Goal: Task Accomplishment & Management: Complete application form

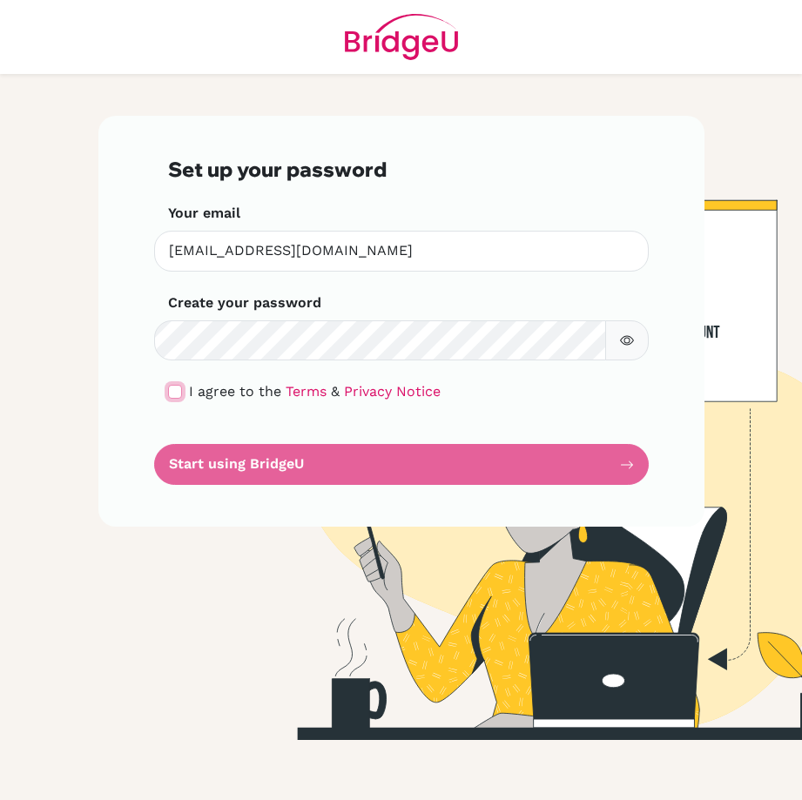
click at [173, 390] on input "checkbox" at bounding box center [175, 392] width 14 height 14
checkbox input "true"
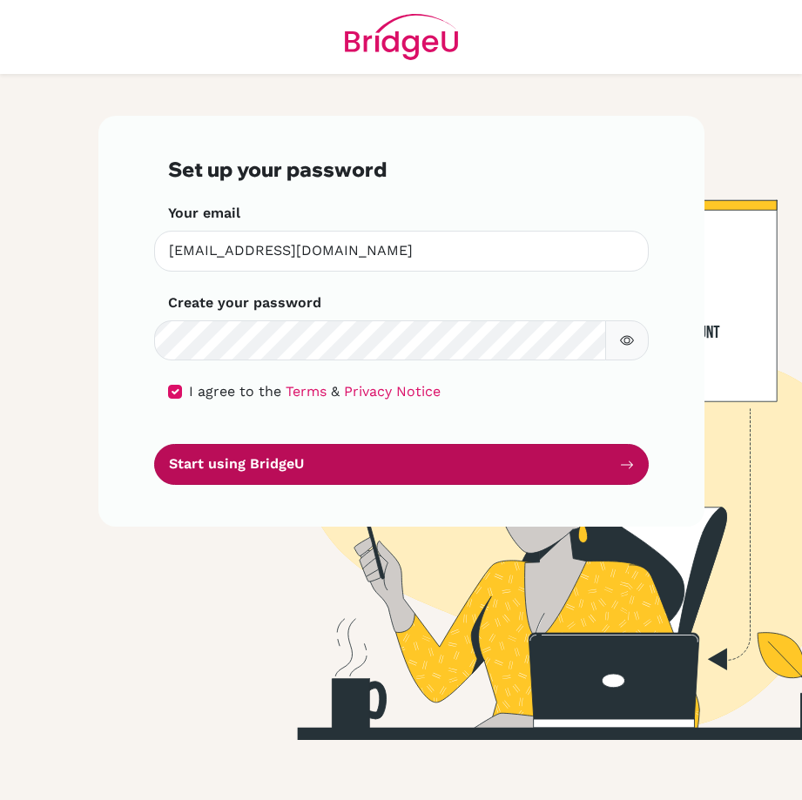
click at [253, 464] on button "Start using BridgeU" at bounding box center [401, 464] width 495 height 41
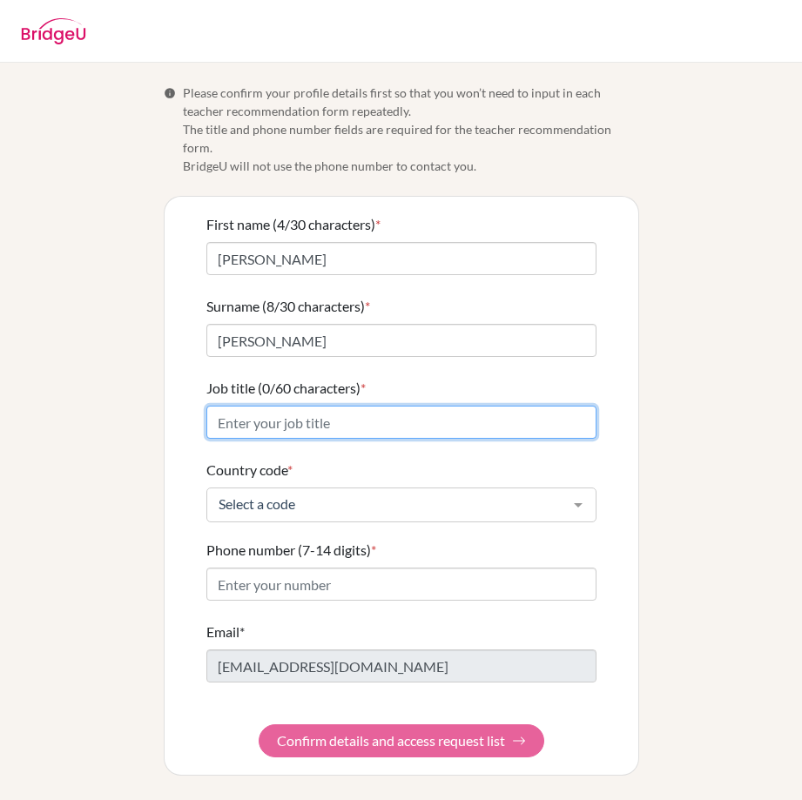
click at [290, 411] on input "Job title (0/60 characters) *" at bounding box center [401, 422] width 390 height 33
type input "Mathematics Teacher"
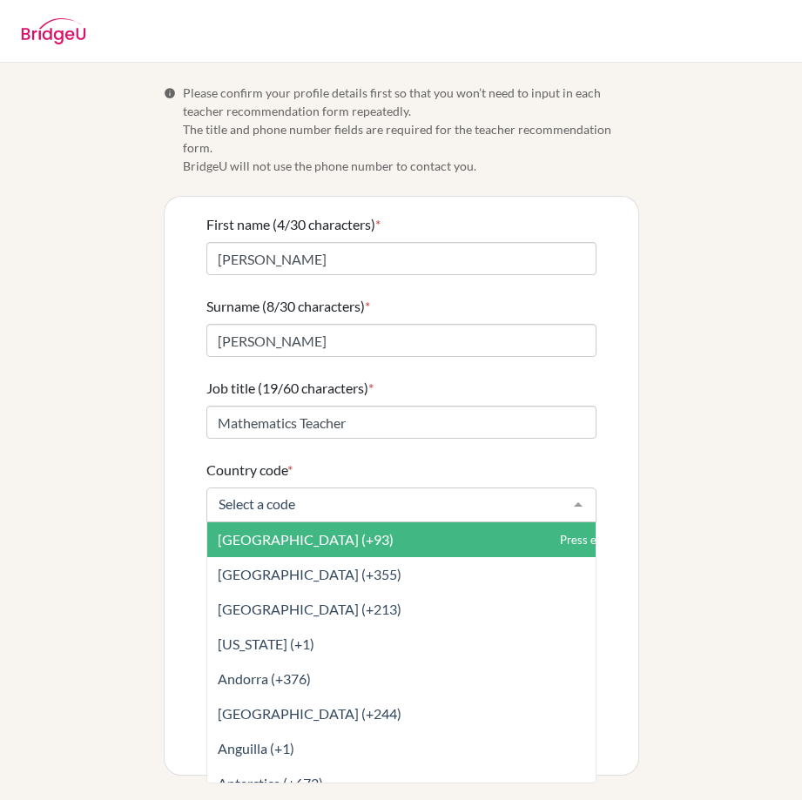
click at [272, 488] on div at bounding box center [401, 505] width 390 height 35
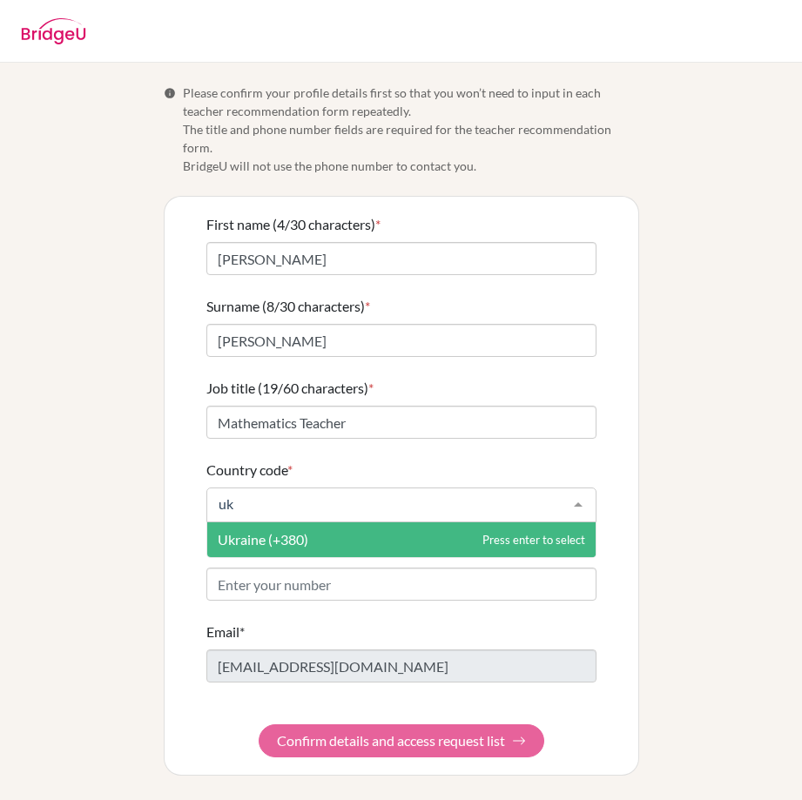
type input "u"
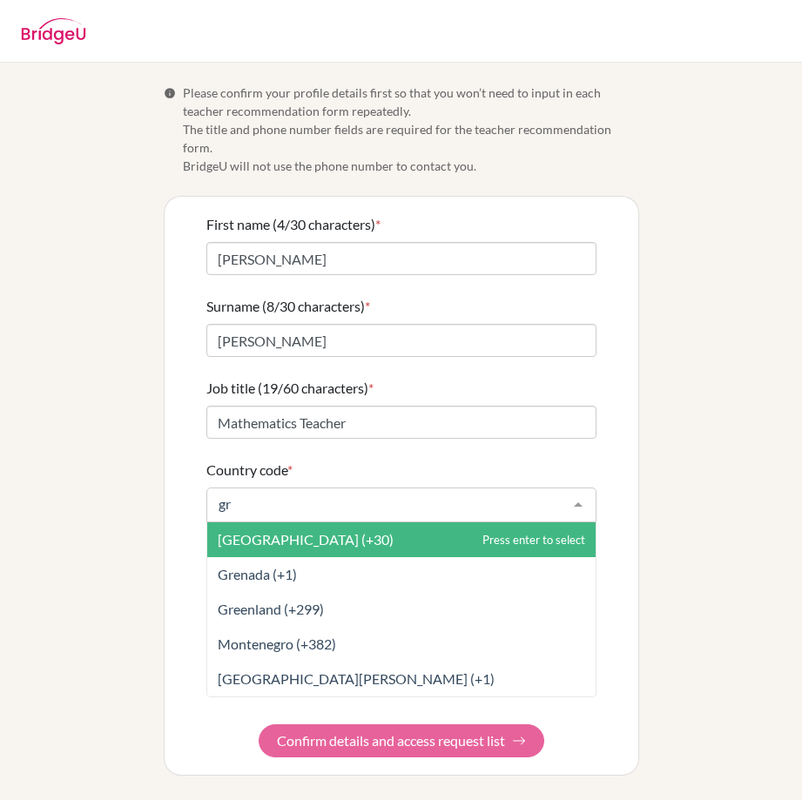
type input "g"
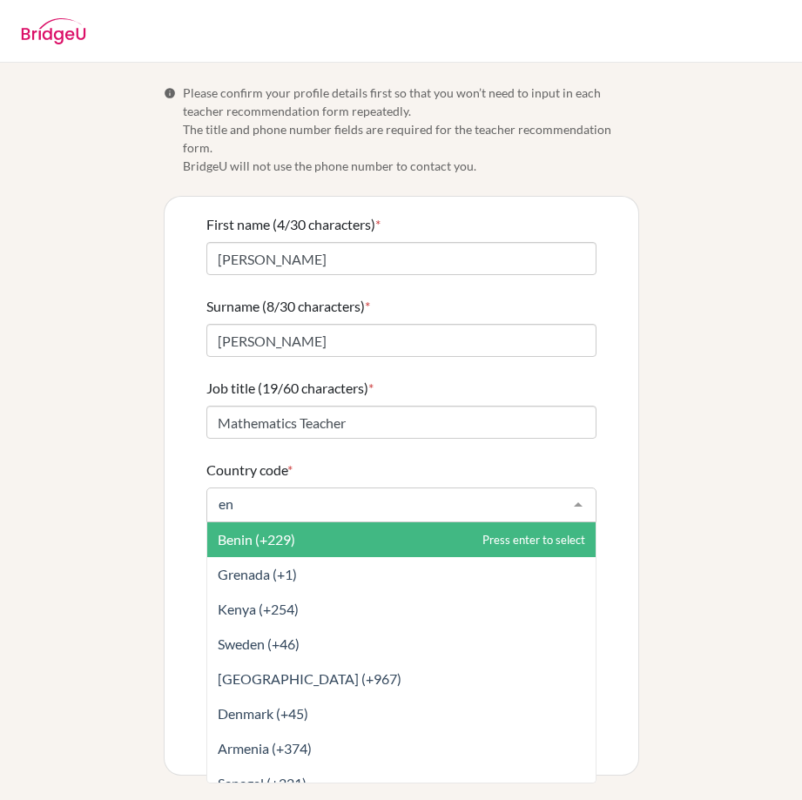
type input "e"
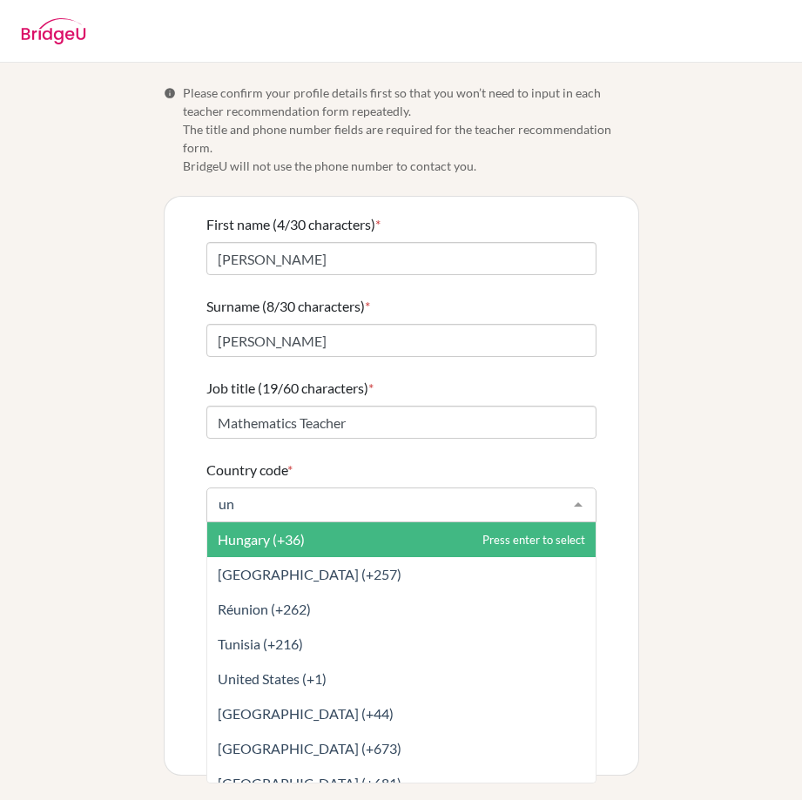
type input "uni"
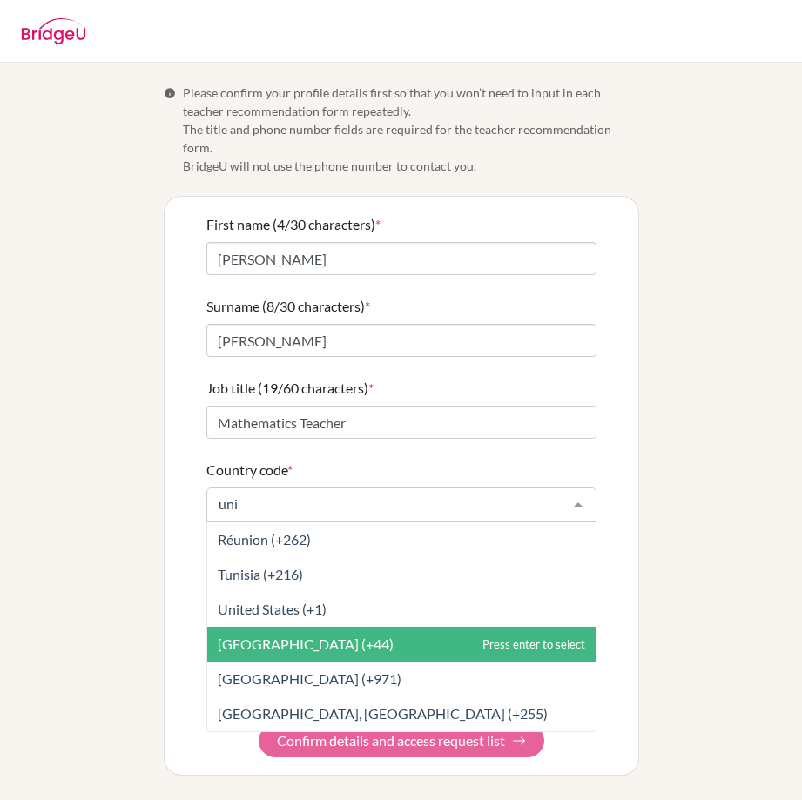
click at [268, 636] on span "[GEOGRAPHIC_DATA] (+44)" at bounding box center [306, 644] width 176 height 17
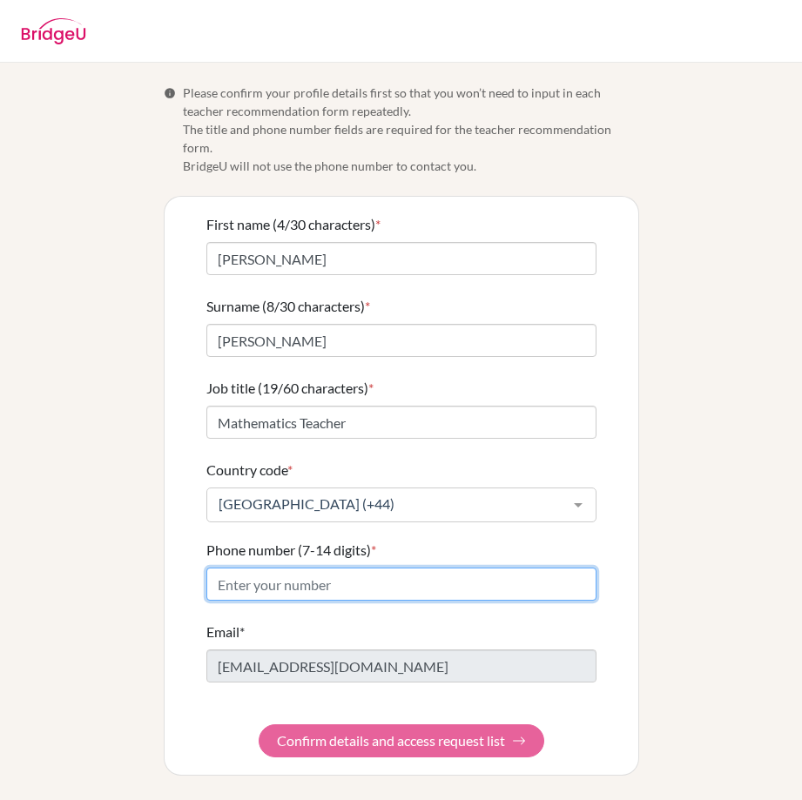
click at [313, 573] on input "Phone number (7-14 digits) *" at bounding box center [401, 584] width 390 height 33
paste input "20 8748 9162"
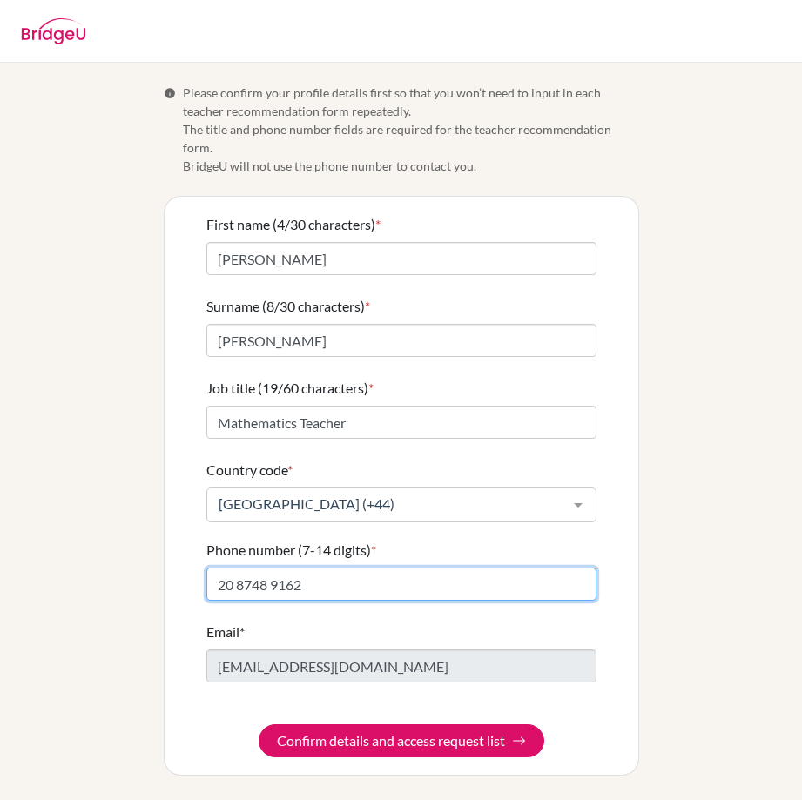
click at [237, 568] on input "20 8748 9162" at bounding box center [401, 584] width 390 height 33
click at [270, 568] on input "208748 9162" at bounding box center [401, 584] width 390 height 33
type input "2087489162"
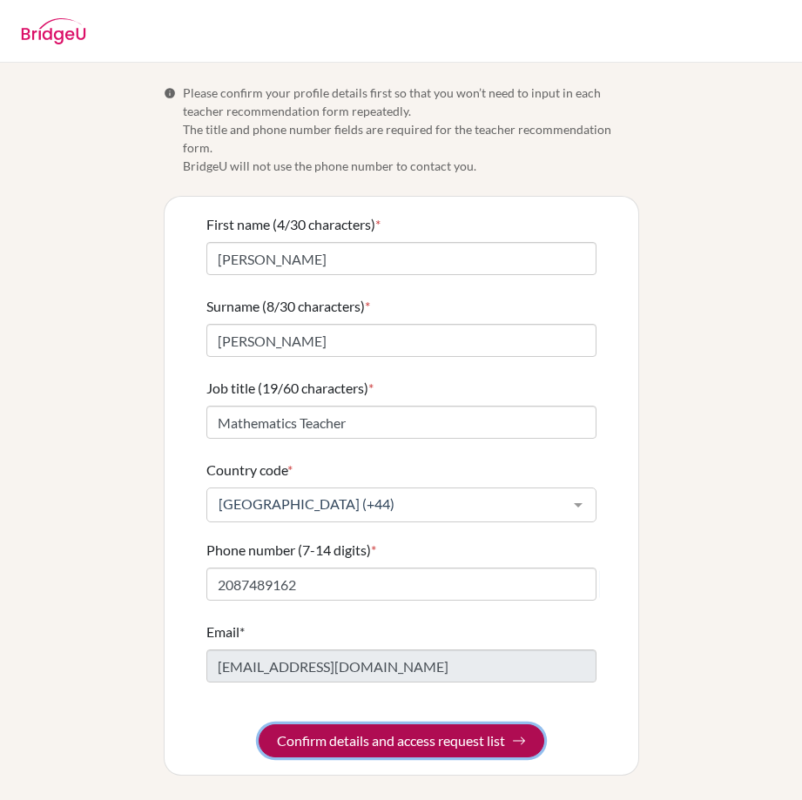
click at [362, 725] on button "Confirm details and access request list" at bounding box center [402, 741] width 286 height 33
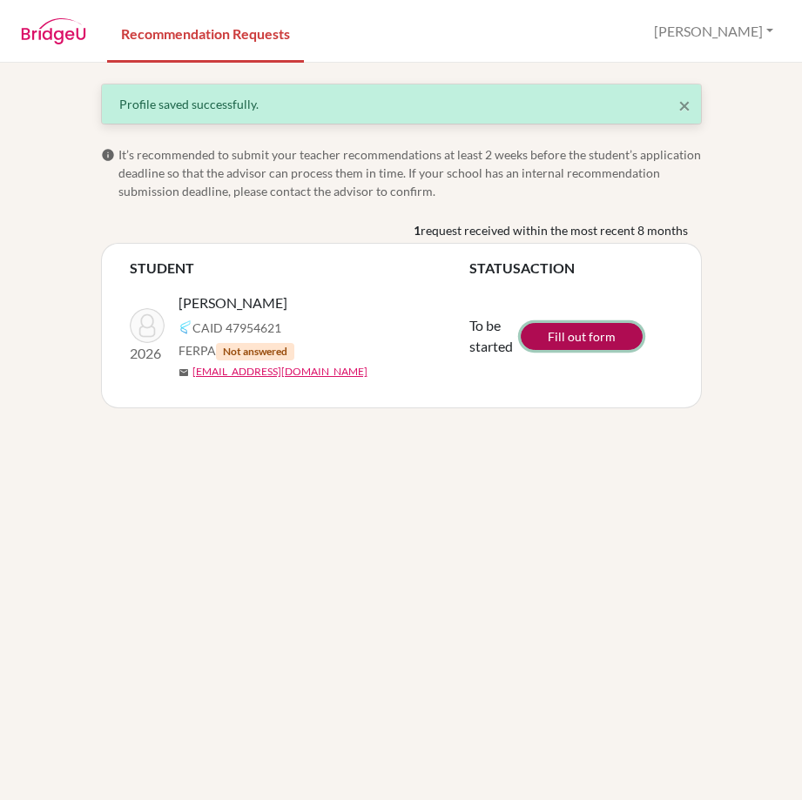
click at [578, 334] on link "Fill out form" at bounding box center [582, 336] width 122 height 27
